Goal: Information Seeking & Learning: Learn about a topic

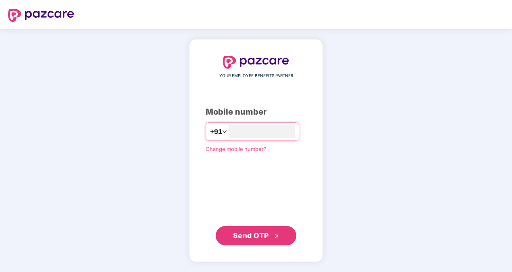
type input "**********"
click at [376, 92] on div "**********" at bounding box center [256, 150] width 512 height 243
click at [253, 239] on span "Send OTP" at bounding box center [251, 234] width 36 height 8
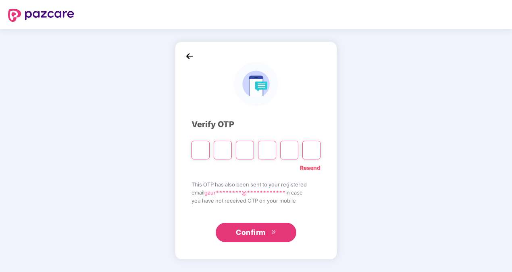
type input "*"
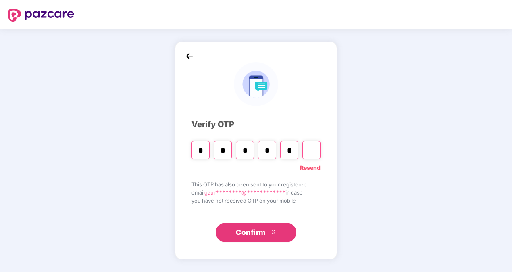
type input "*"
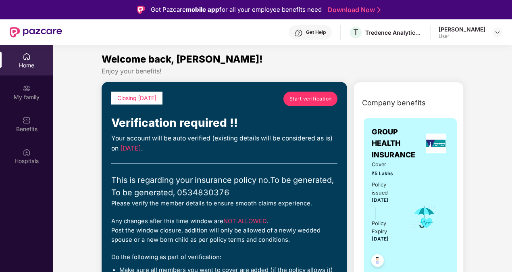
click at [319, 101] on span "Start verification" at bounding box center [310, 99] width 42 height 8
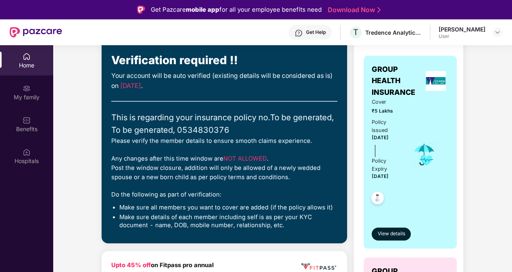
scroll to position [63, 0]
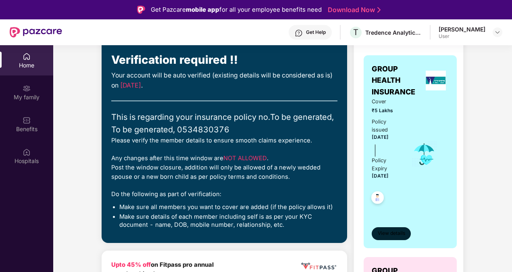
click at [391, 237] on span "View details" at bounding box center [391, 233] width 27 height 8
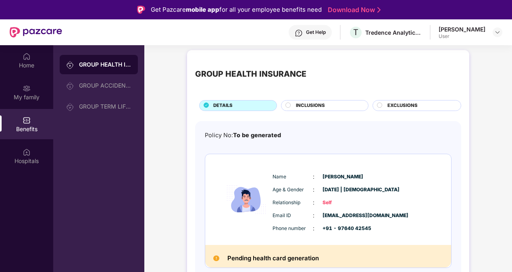
scroll to position [45, 0]
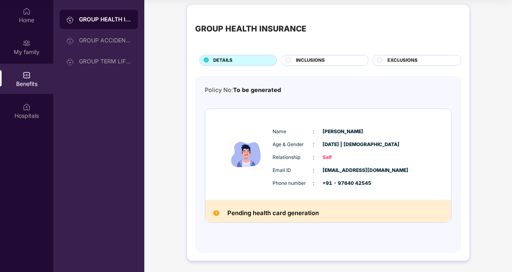
click at [282, 212] on h2 "Pending health card generation" at bounding box center [272, 213] width 91 height 10
click at [298, 57] on span "INCLUSIONS" at bounding box center [310, 60] width 29 height 7
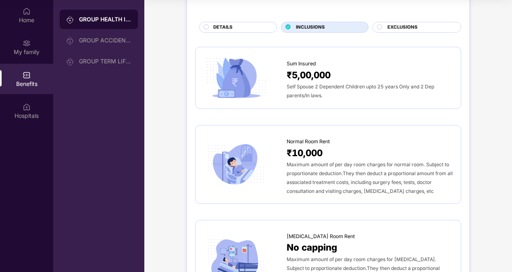
scroll to position [85, 0]
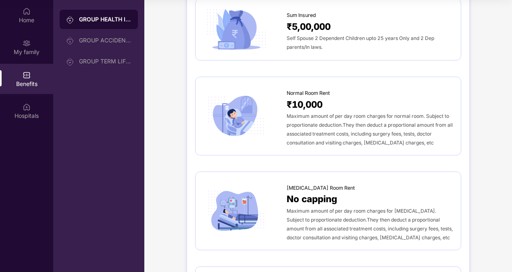
click at [316, 209] on span "Maximum amount of per day room charges for [MEDICAL_DATA]. Subject to proportio…" at bounding box center [370, 224] width 166 height 33
click at [329, 121] on span "Maximum amount of per day room charges for normal room. Subject to proportionat…" at bounding box center [370, 129] width 166 height 33
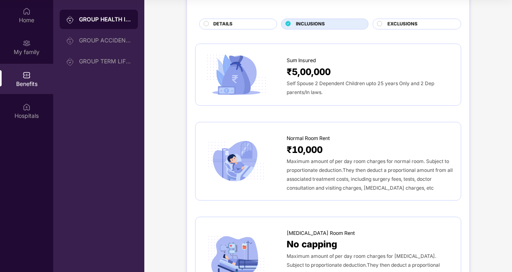
scroll to position [39, 0]
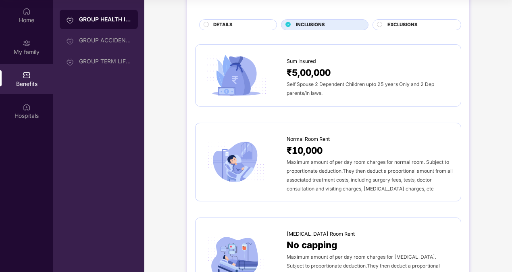
drag, startPoint x: 310, startPoint y: 79, endPoint x: 292, endPoint y: 72, distance: 19.0
click at [292, 72] on span "₹5,00,000" at bounding box center [309, 72] width 44 height 14
click at [403, 24] on span "EXCLUSIONS" at bounding box center [402, 24] width 30 height 7
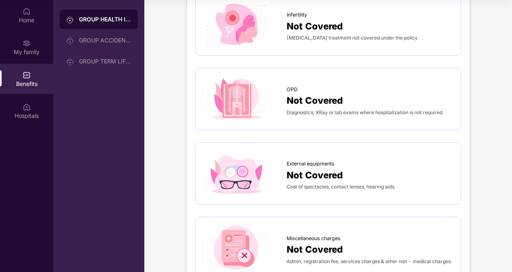
scroll to position [89, 0]
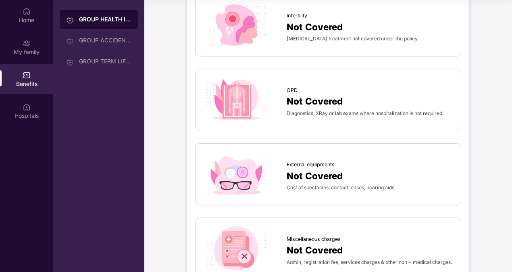
click at [341, 184] on span "Cost of spectacles, contact lenses, hearing aids." at bounding box center [341, 187] width 109 height 6
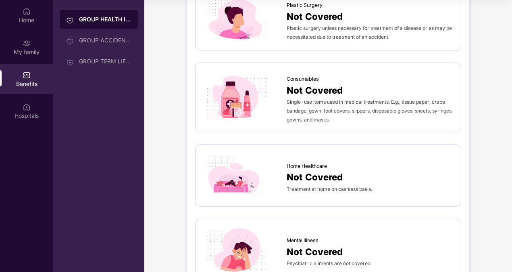
scroll to position [576, 0]
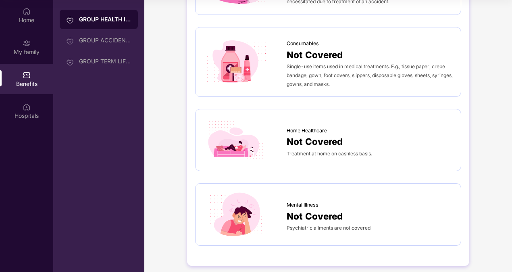
click at [318, 209] on span "Not Covered" at bounding box center [315, 216] width 56 height 14
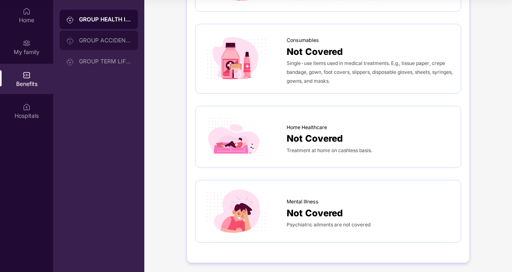
click at [114, 37] on div "GROUP ACCIDENTAL INSURANCE" at bounding box center [105, 40] width 52 height 6
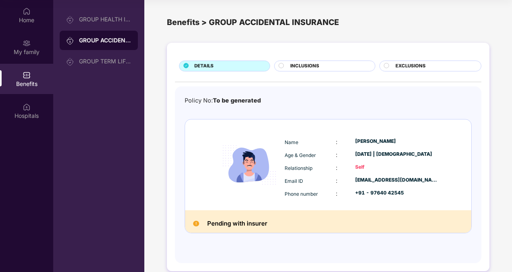
scroll to position [10, 0]
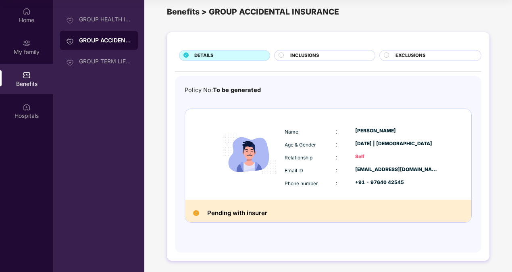
click at [287, 58] on div "INCLUSIONS" at bounding box center [328, 56] width 84 height 8
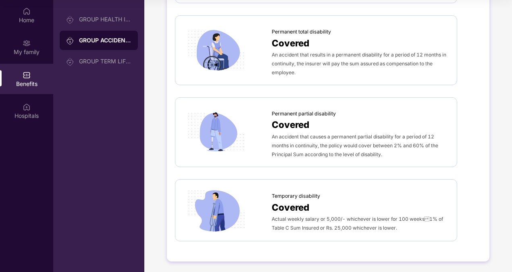
scroll to position [145, 0]
click at [419, 218] on span "Actual weekly salary or 5,000/- whichever is lower for 100 weeks1% of Table C …" at bounding box center [357, 223] width 171 height 15
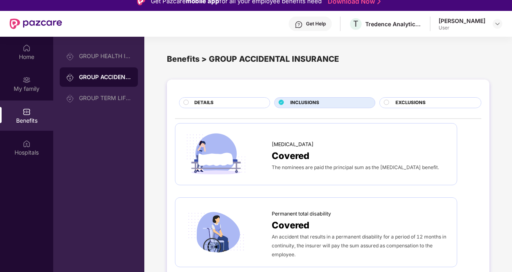
scroll to position [0, 0]
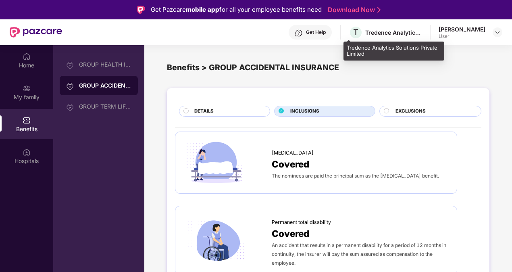
click at [379, 33] on div "Tredence Analytics Solutions Private Limited" at bounding box center [393, 33] width 56 height 8
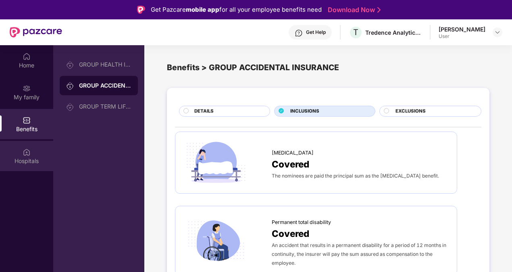
click at [33, 153] on div "Hospitals" at bounding box center [26, 156] width 53 height 30
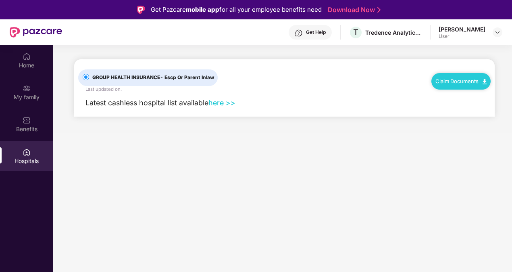
click at [218, 105] on link "here >>" at bounding box center [221, 102] width 27 height 8
click at [25, 59] on img at bounding box center [27, 56] width 8 height 8
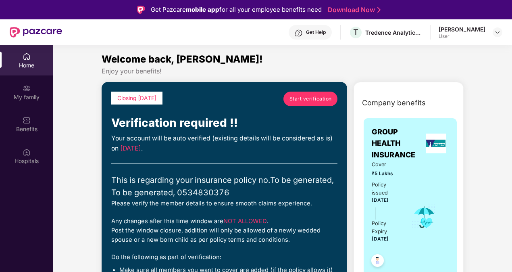
click at [445, 145] on div at bounding box center [435, 143] width 26 height 17
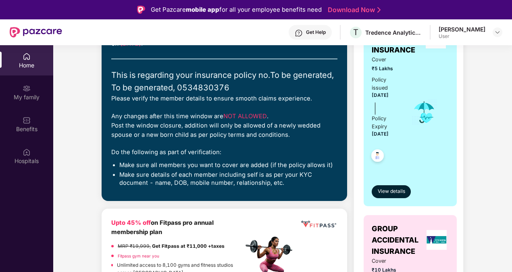
scroll to position [105, 0]
click at [387, 187] on button "View details" at bounding box center [391, 191] width 39 height 13
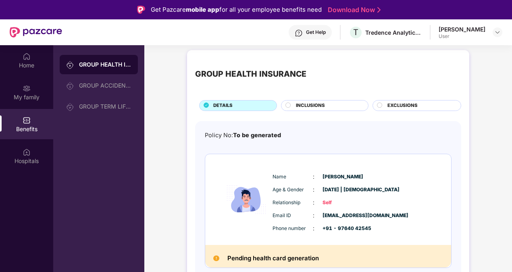
scroll to position [45, 0]
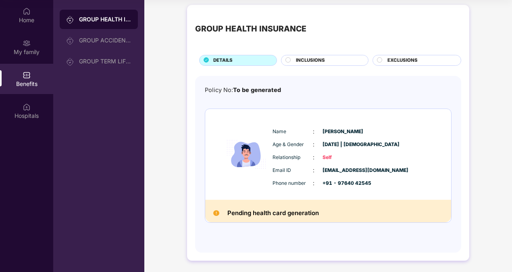
click at [299, 50] on div "GROUP HEALTH INSURANCE DETAILS INCLUSIONS EXCLUSIONS" at bounding box center [328, 39] width 266 height 53
click at [304, 57] on span "INCLUSIONS" at bounding box center [310, 60] width 29 height 7
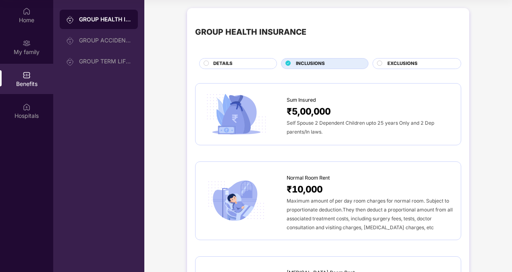
scroll to position [0, 0]
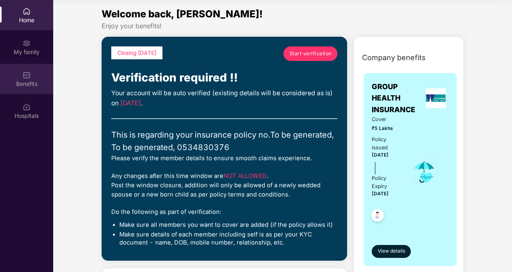
click at [32, 82] on div "Benefits" at bounding box center [26, 84] width 53 height 8
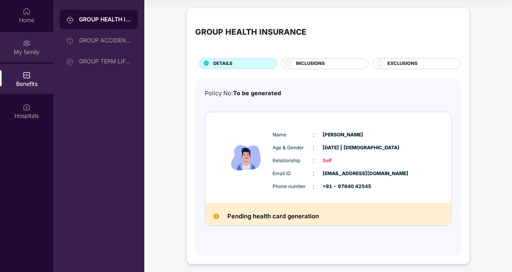
click at [25, 37] on div "My family" at bounding box center [26, 47] width 53 height 30
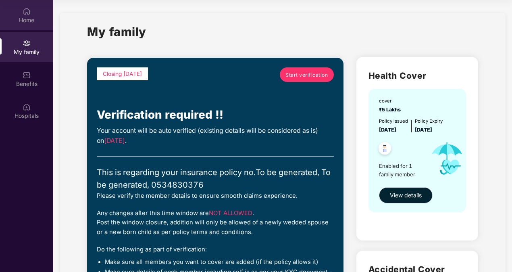
click at [23, 23] on div "Home" at bounding box center [26, 20] width 53 height 8
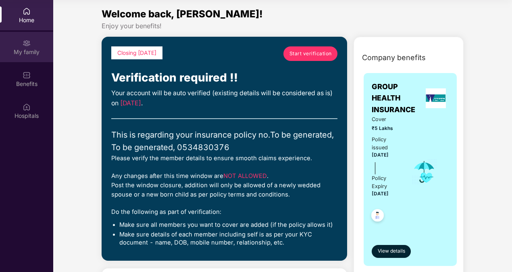
click at [24, 39] on img at bounding box center [27, 43] width 8 height 8
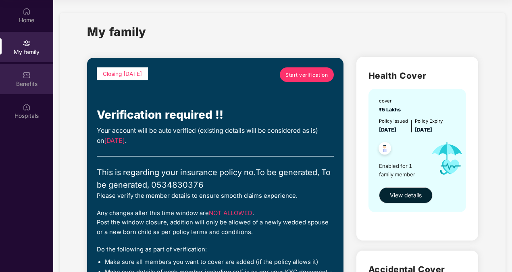
click at [22, 77] on div "Benefits" at bounding box center [26, 79] width 53 height 30
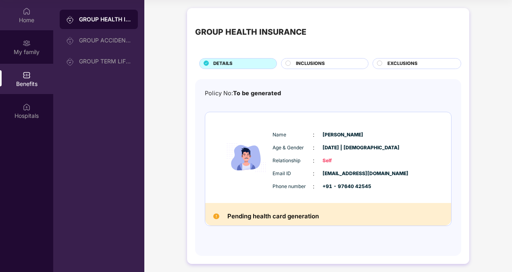
click at [27, 17] on div "Home" at bounding box center [26, 20] width 53 height 8
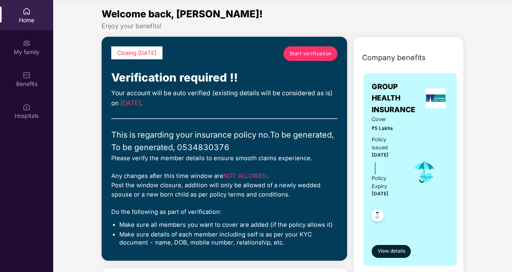
click at [376, 216] on img at bounding box center [378, 216] width 20 height 20
